Goal: Transaction & Acquisition: Purchase product/service

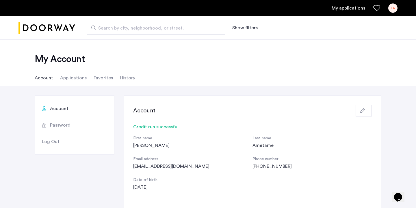
click at [68, 76] on li "Applications" at bounding box center [73, 78] width 27 height 16
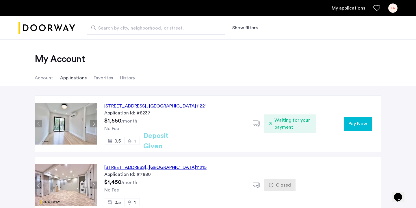
click at [125, 107] on div "48 Bleecker Street, Unit 3BTL, Brooklyn , NY 11221" at bounding box center [155, 105] width 102 height 7
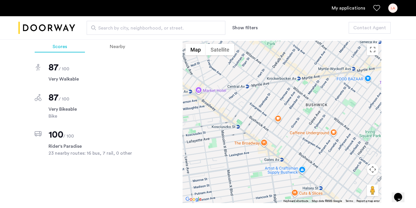
scroll to position [390, 0]
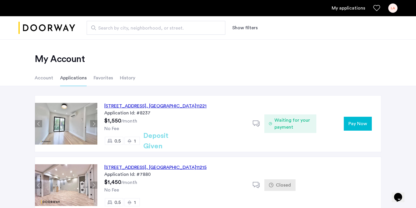
click at [370, 122] on button "Pay Now" at bounding box center [358, 123] width 28 height 14
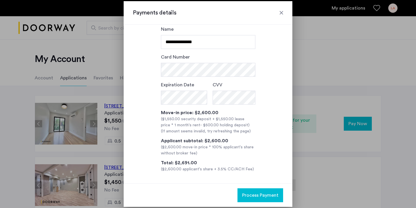
scroll to position [31, 0]
